Goal: Task Accomplishment & Management: Use online tool/utility

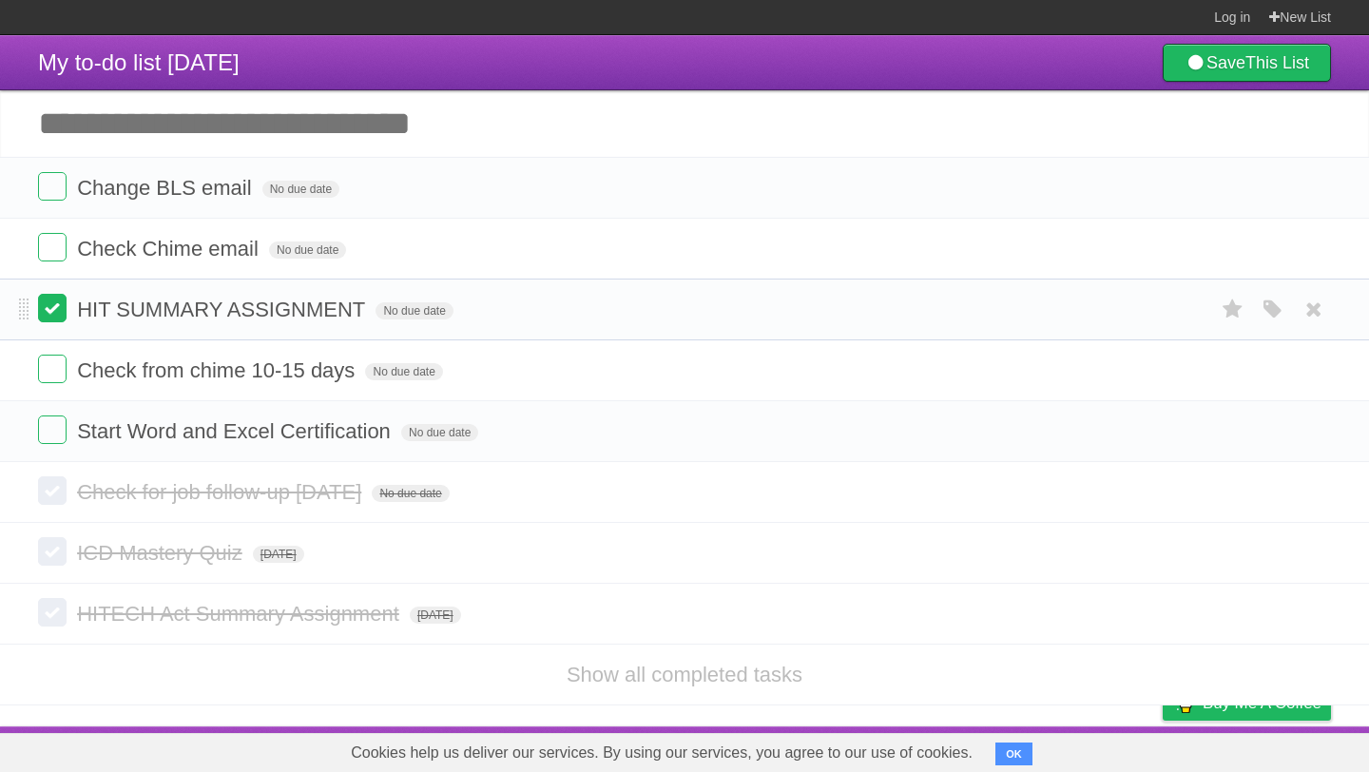
click at [57, 316] on label at bounding box center [52, 308] width 29 height 29
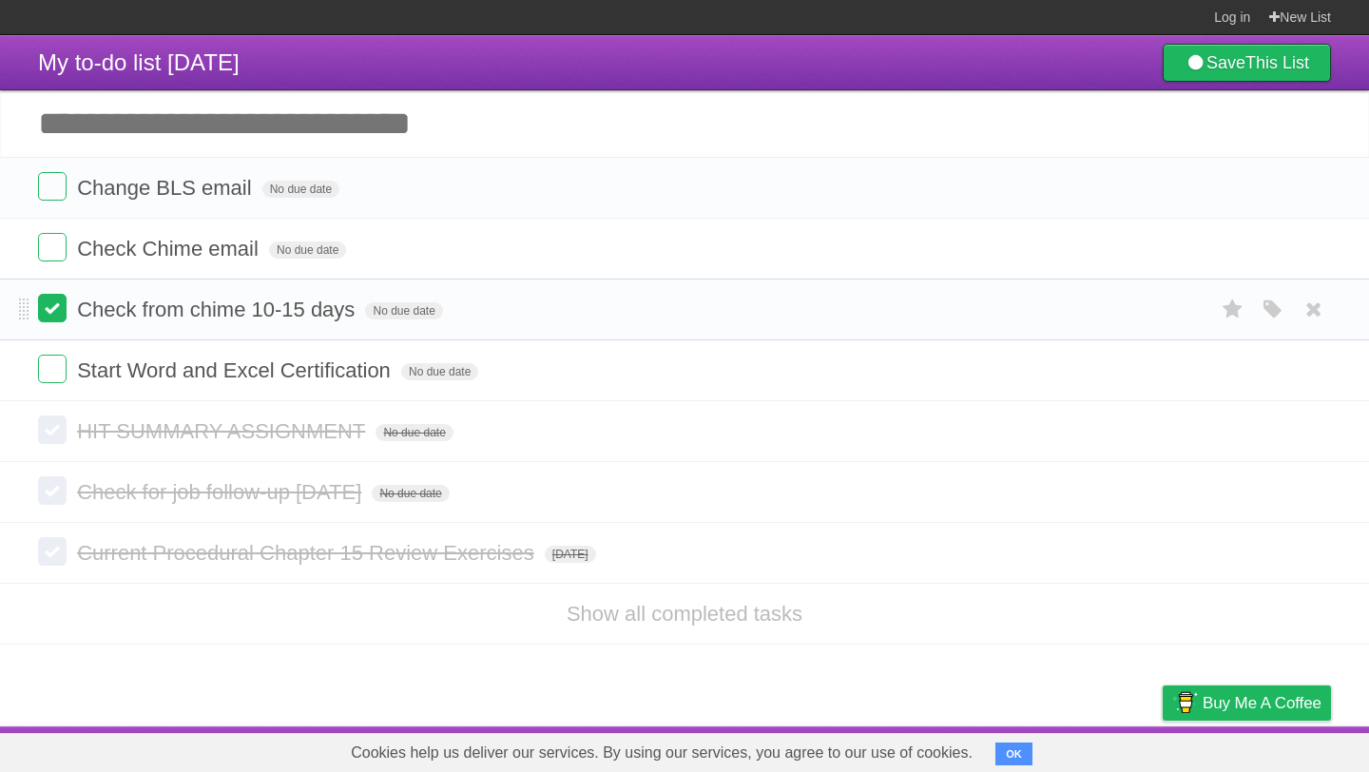
click at [50, 318] on label at bounding box center [52, 308] width 29 height 29
